Goal: Information Seeking & Learning: Learn about a topic

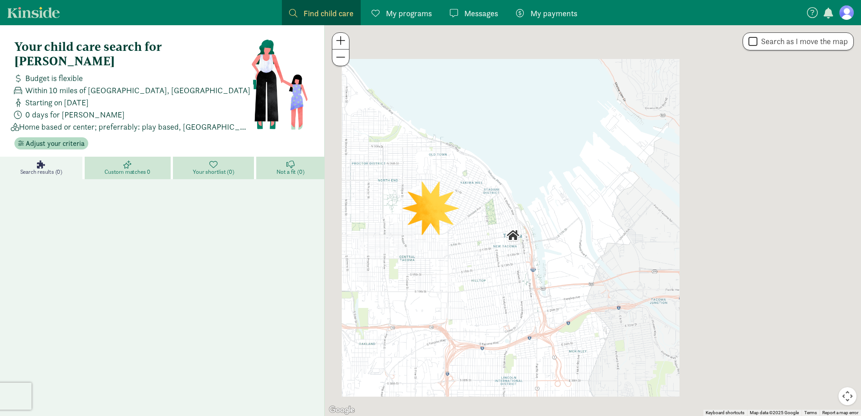
drag, startPoint x: 537, startPoint y: 253, endPoint x: 562, endPoint y: 253, distance: 24.3
click at [562, 253] on div at bounding box center [593, 220] width 536 height 391
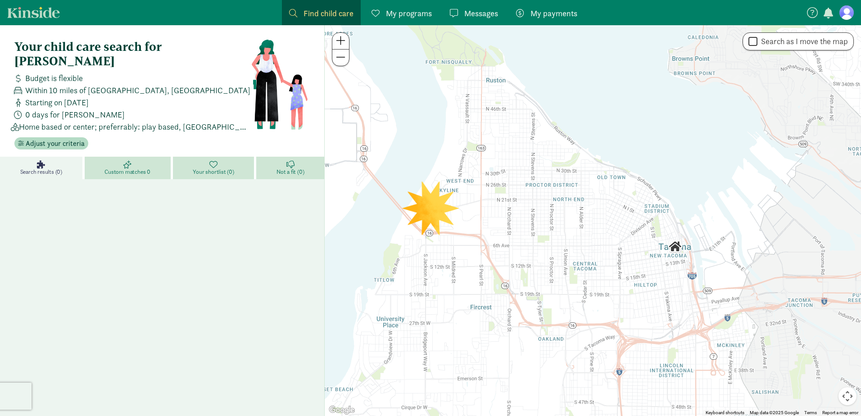
drag, startPoint x: 408, startPoint y: 253, endPoint x: 561, endPoint y: 266, distance: 153.6
click at [561, 266] on div at bounding box center [593, 220] width 536 height 391
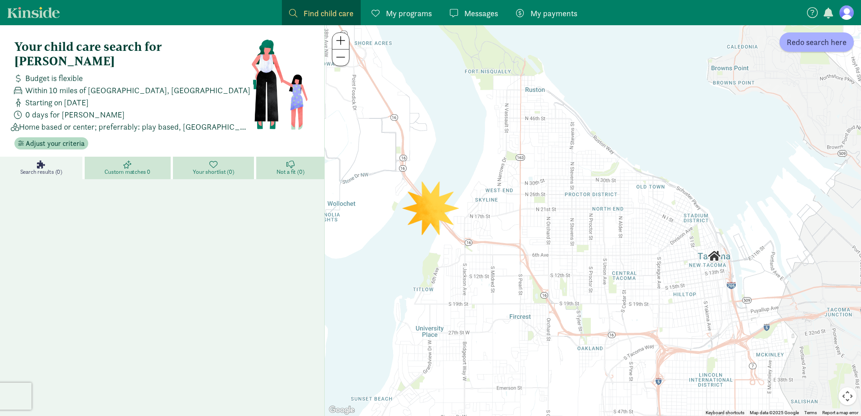
drag, startPoint x: 524, startPoint y: 265, endPoint x: 564, endPoint y: 274, distance: 41.1
click at [564, 274] on div at bounding box center [593, 220] width 536 height 391
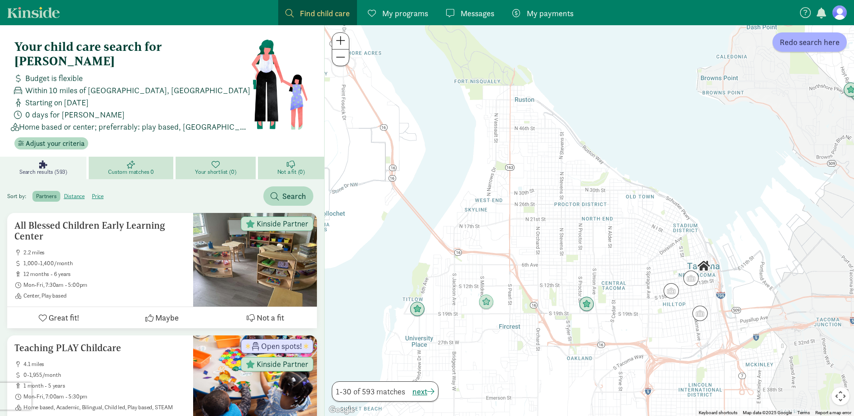
drag, startPoint x: 520, startPoint y: 183, endPoint x: 547, endPoint y: 297, distance: 116.7
click at [547, 297] on div at bounding box center [589, 220] width 529 height 391
click at [417, 307] on img "Click to see details" at bounding box center [417, 309] width 17 height 17
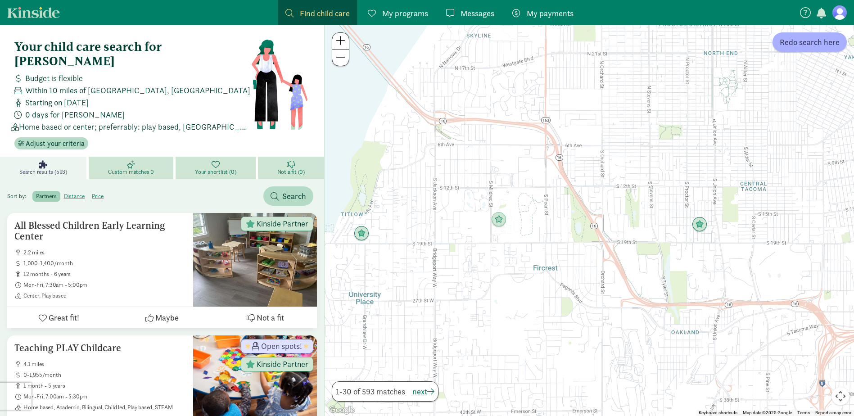
drag, startPoint x: 502, startPoint y: 206, endPoint x: 520, endPoint y: 316, distance: 111.8
click at [520, 316] on div at bounding box center [589, 220] width 529 height 391
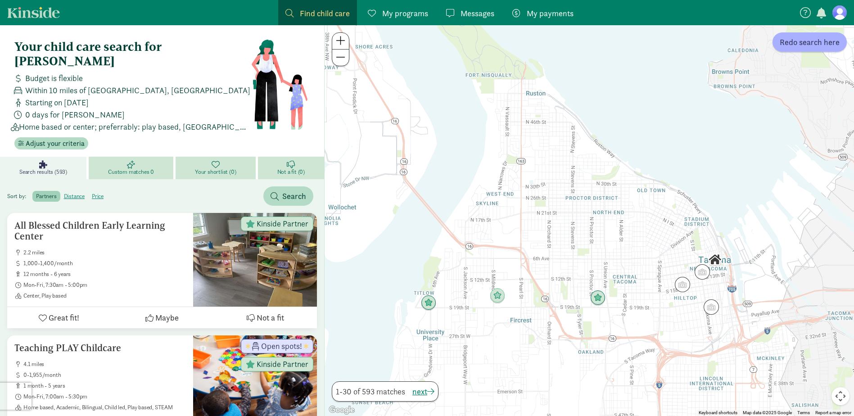
drag, startPoint x: 531, startPoint y: 292, endPoint x: 518, endPoint y: 324, distance: 34.5
click at [518, 324] on div at bounding box center [589, 220] width 529 height 391
click at [496, 299] on img "Click to see details" at bounding box center [496, 297] width 17 height 17
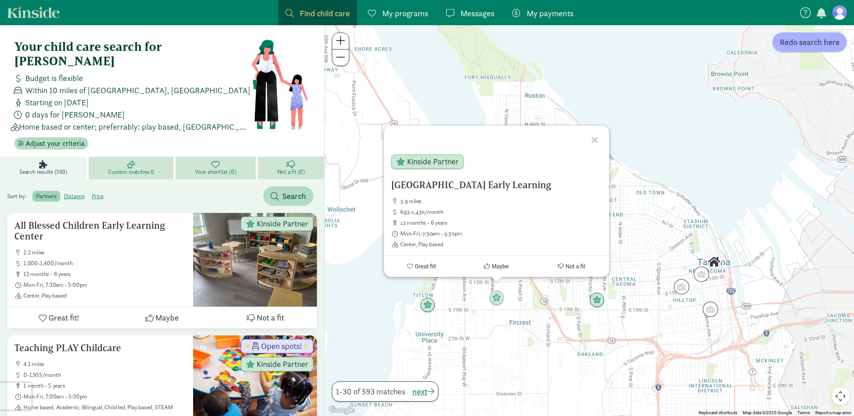
click at [595, 143] on div at bounding box center [596, 139] width 26 height 26
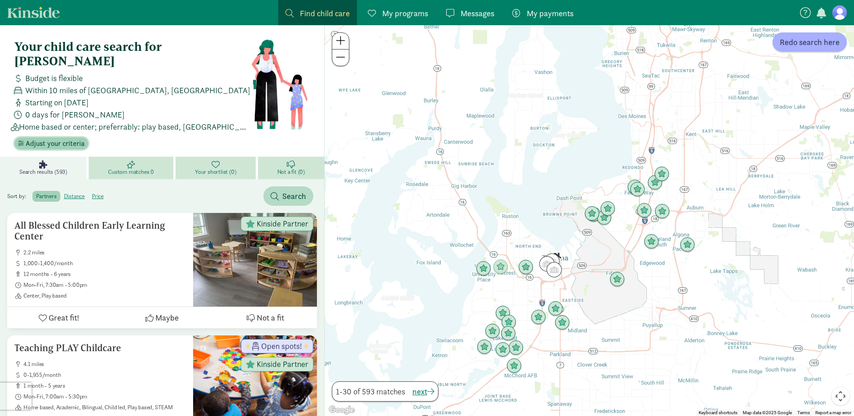
click at [44, 138] on span "Adjust your criteria" at bounding box center [55, 143] width 59 height 11
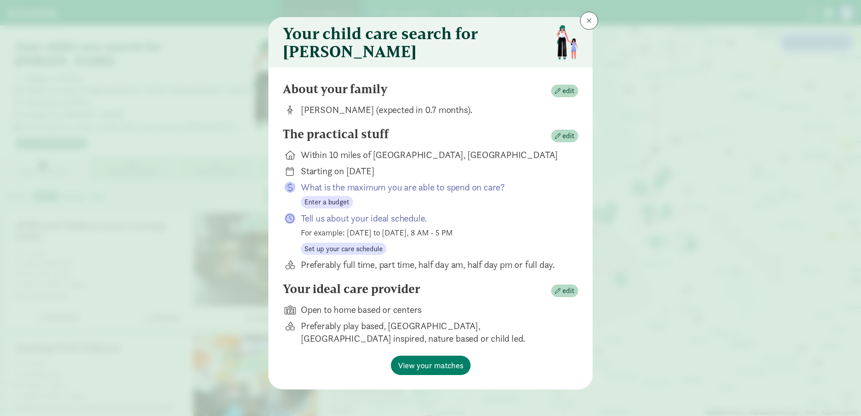
scroll to position [20, 0]
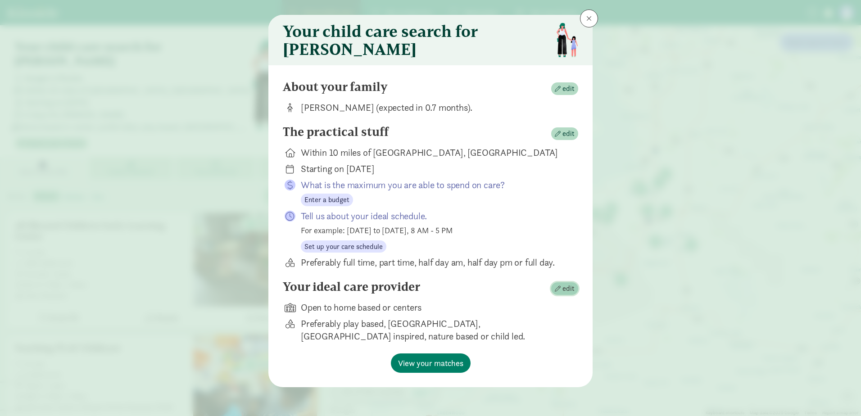
click at [564, 289] on span "edit" at bounding box center [568, 288] width 12 height 11
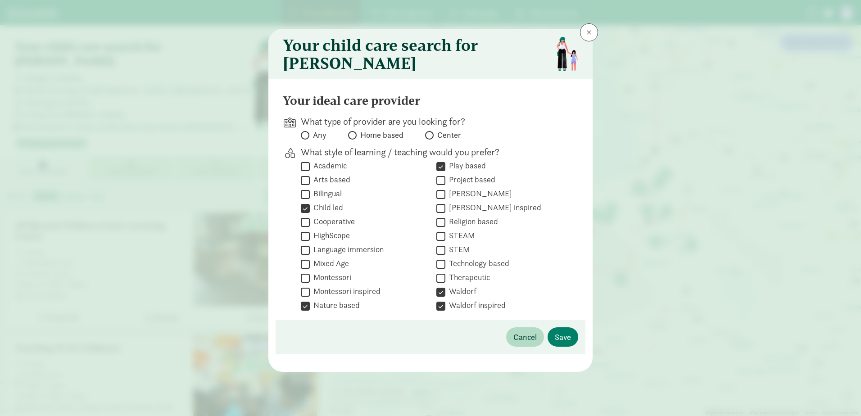
scroll to position [0, 0]
click at [305, 213] on input "Child led" at bounding box center [305, 208] width 9 height 12
checkbox input "false"
click at [305, 312] on input "Nature based" at bounding box center [305, 306] width 9 height 12
checkbox input "false"
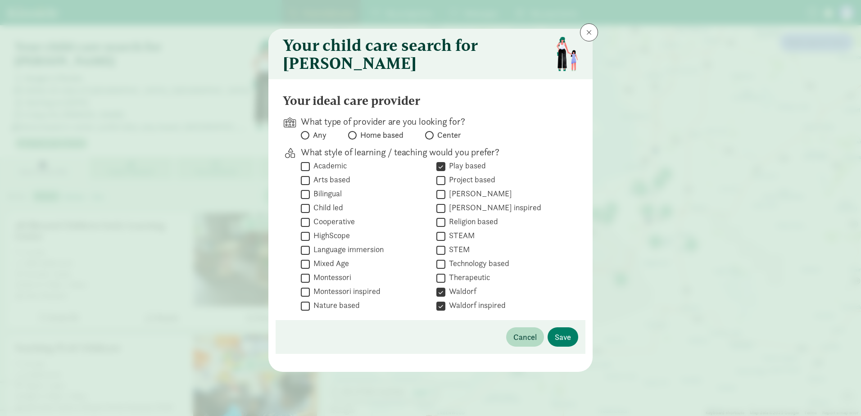
click at [442, 172] on input "Play based" at bounding box center [440, 166] width 9 height 12
checkbox input "false"
click at [568, 343] on span "Save" at bounding box center [563, 337] width 16 height 12
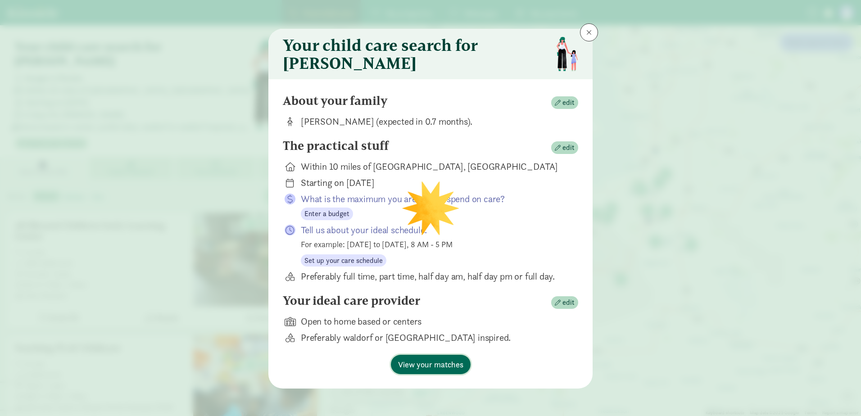
click at [417, 370] on span "View your matches" at bounding box center [430, 364] width 65 height 12
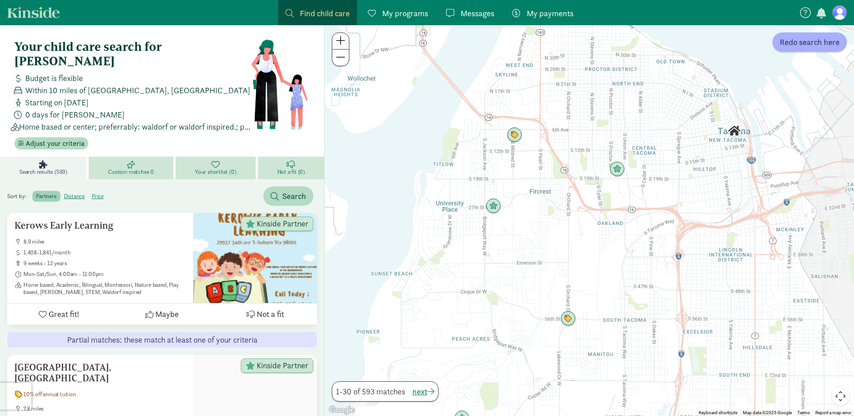
drag, startPoint x: 594, startPoint y: 179, endPoint x: 520, endPoint y: 253, distance: 104.7
click at [520, 253] on div at bounding box center [589, 220] width 529 height 391
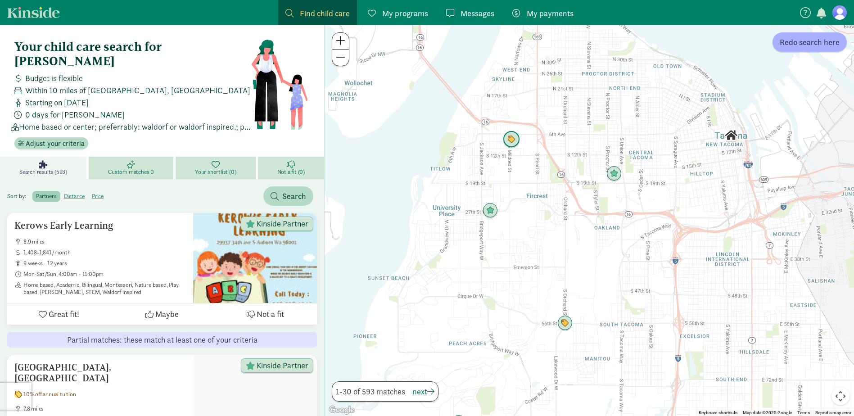
click at [510, 142] on img "Click to see details" at bounding box center [511, 139] width 17 height 17
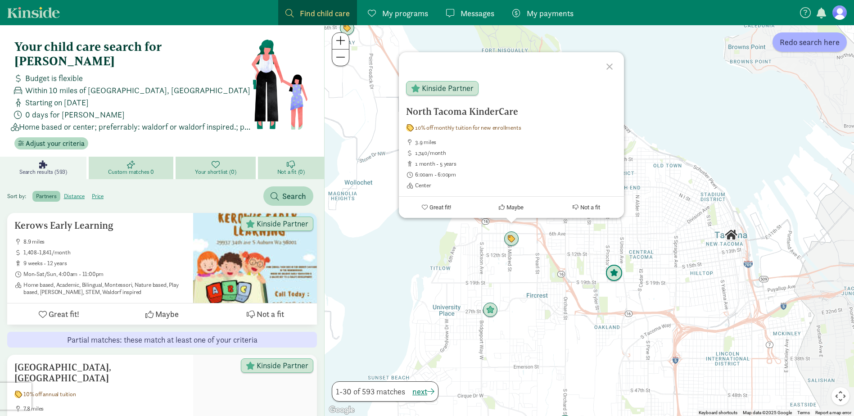
click at [617, 272] on img "Click to see details" at bounding box center [613, 273] width 17 height 17
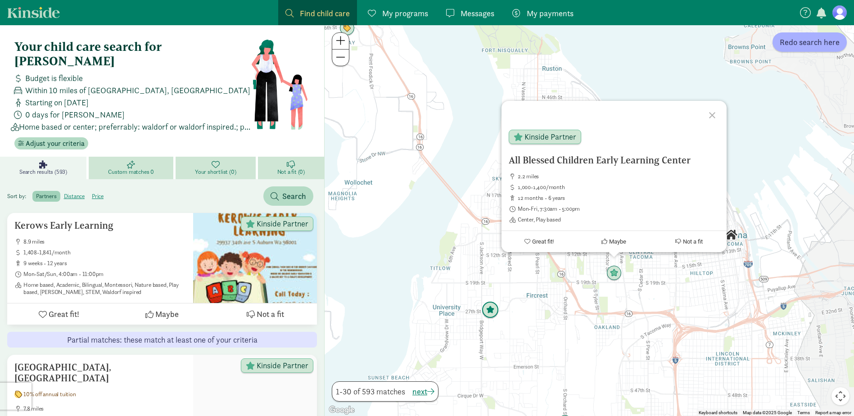
click at [489, 310] on img "Click to see details" at bounding box center [490, 310] width 17 height 17
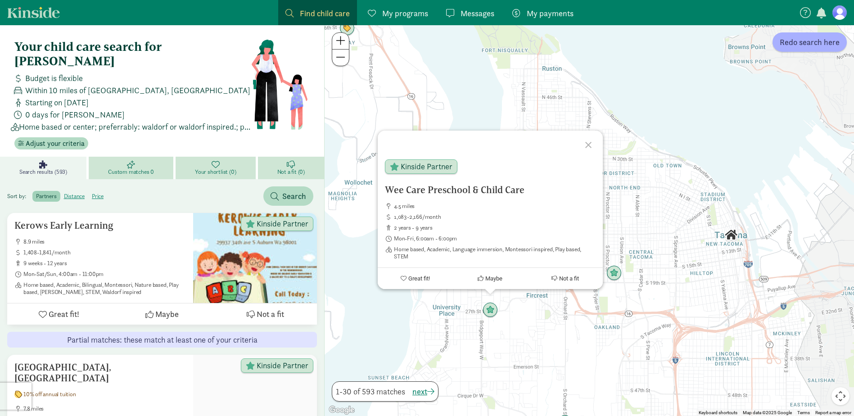
click at [587, 145] on div at bounding box center [590, 144] width 26 height 26
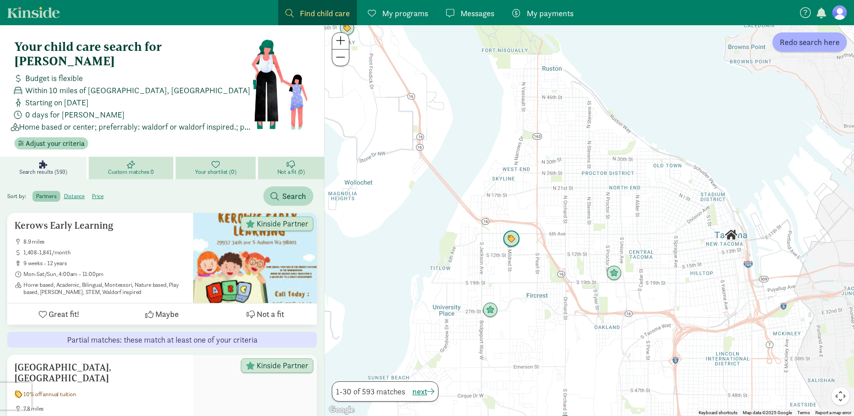
click at [512, 242] on img "Click to see details" at bounding box center [511, 238] width 17 height 17
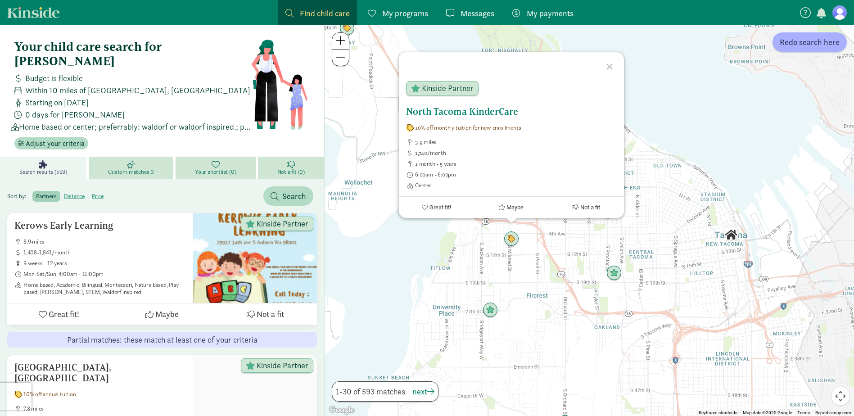
click at [456, 91] on span "Kinside Partner" at bounding box center [448, 88] width 52 height 8
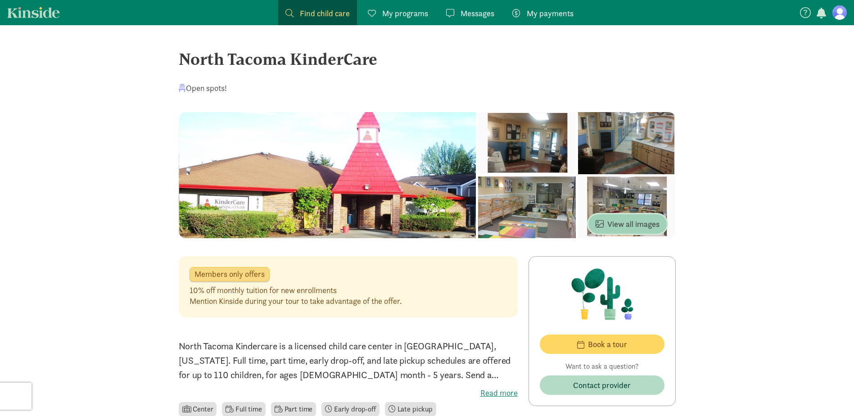
click at [623, 222] on span "View all images" at bounding box center [627, 224] width 64 height 12
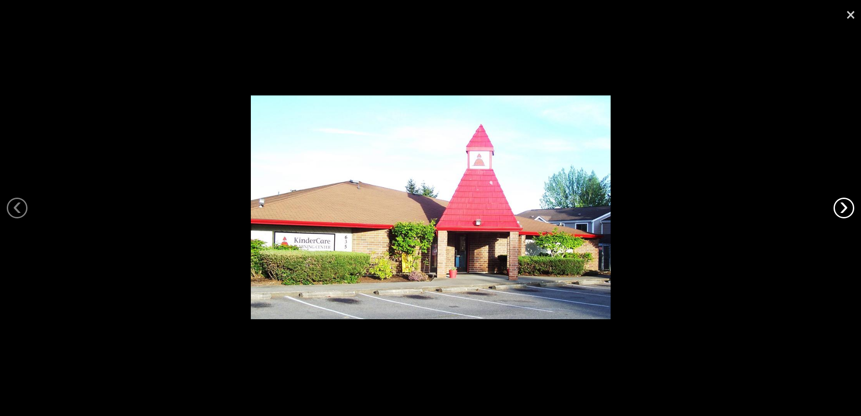
click at [839, 210] on link "›" at bounding box center [843, 208] width 21 height 21
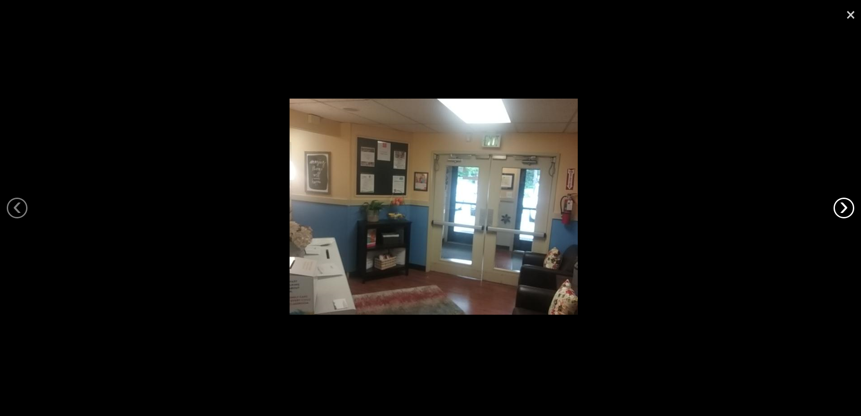
click at [839, 210] on link "›" at bounding box center [843, 208] width 21 height 21
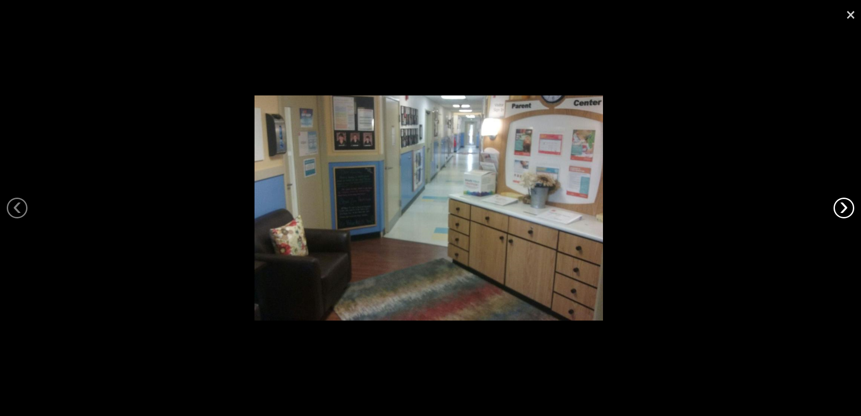
click at [843, 212] on link "›" at bounding box center [843, 208] width 21 height 21
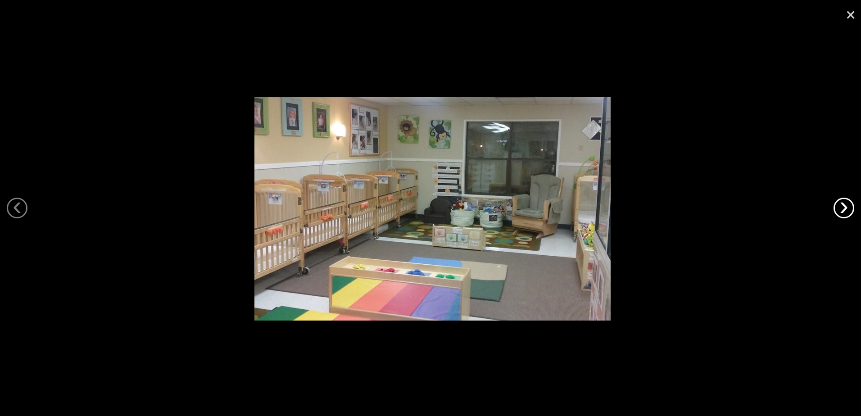
click at [843, 212] on link "›" at bounding box center [843, 208] width 21 height 21
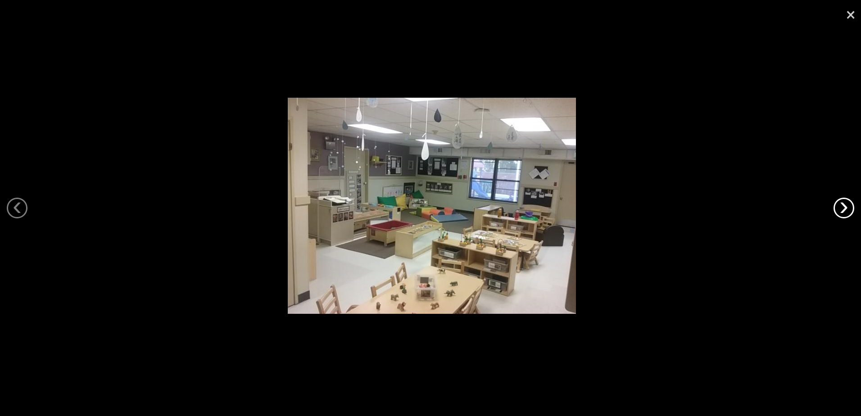
click at [843, 212] on link "›" at bounding box center [843, 208] width 21 height 21
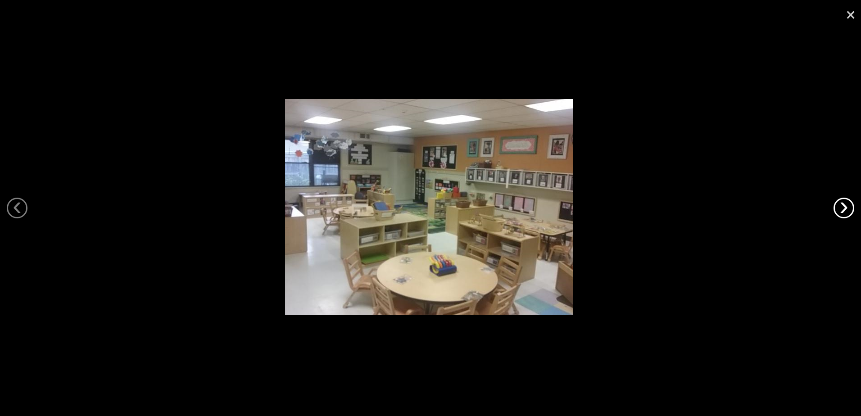
click at [842, 206] on link "›" at bounding box center [843, 208] width 21 height 21
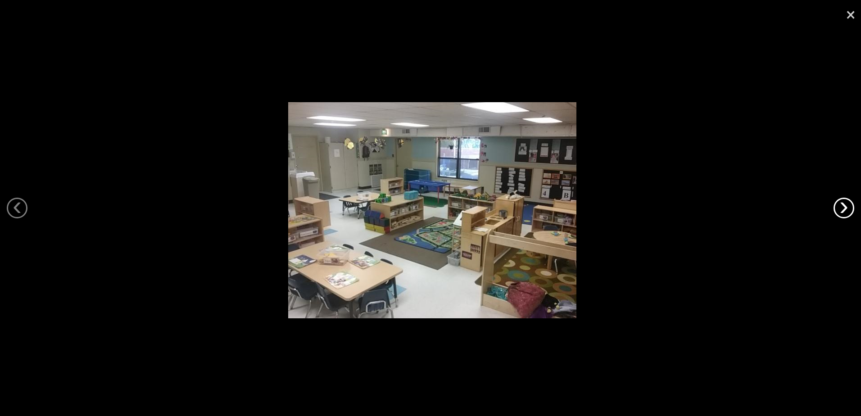
click at [842, 206] on link "›" at bounding box center [843, 208] width 21 height 21
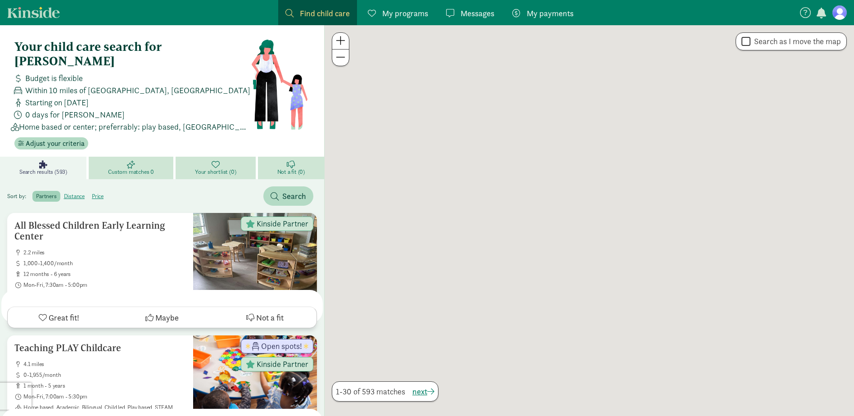
scroll to position [2295, 0]
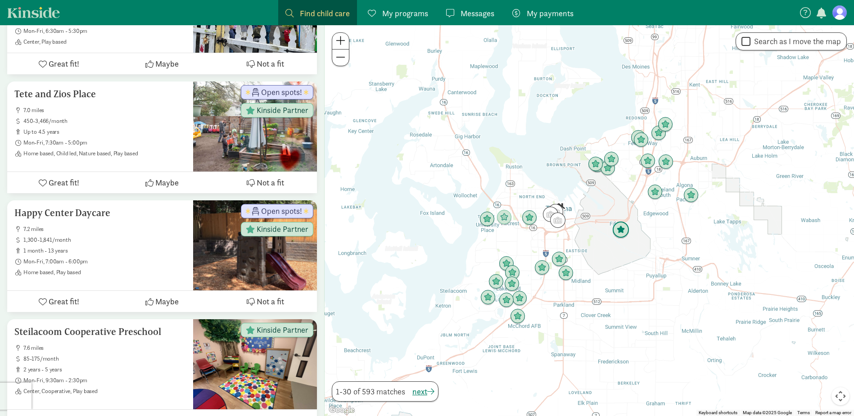
click at [622, 230] on img "Click to see details" at bounding box center [620, 229] width 17 height 17
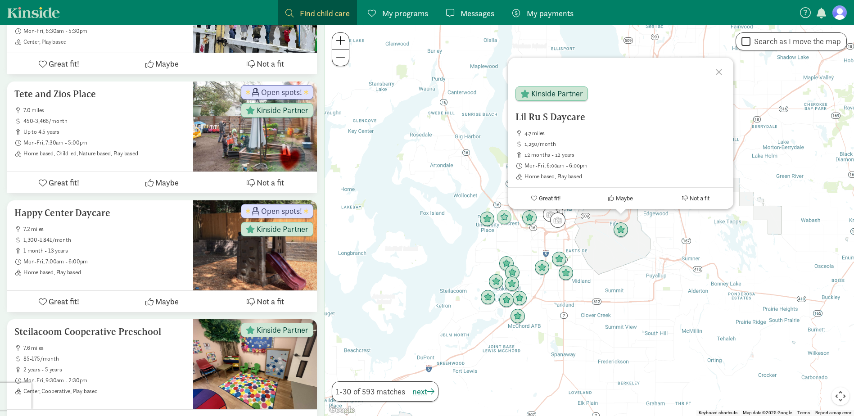
click at [718, 67] on div at bounding box center [720, 71] width 26 height 26
